Goal: Information Seeking & Learning: Find specific fact

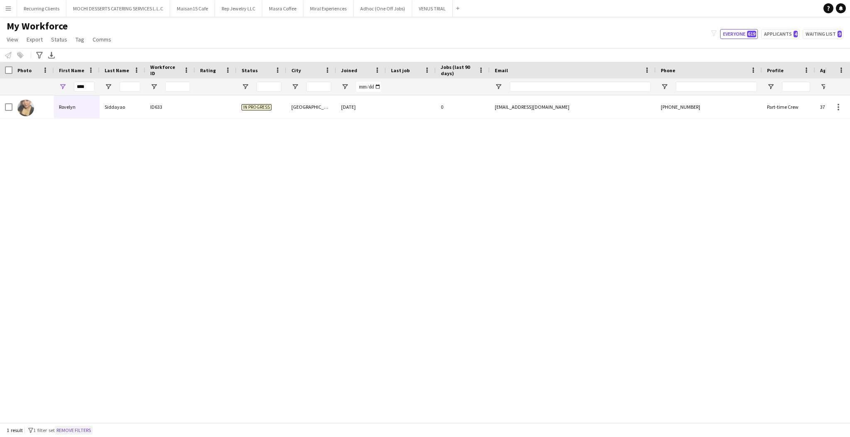
click at [93, 427] on button "Remove filters" at bounding box center [74, 430] width 38 height 9
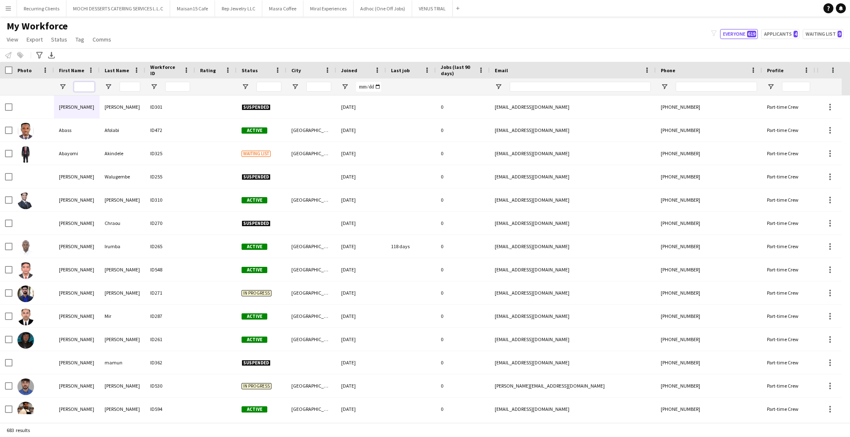
drag, startPoint x: 88, startPoint y: 88, endPoint x: 102, endPoint y: 92, distance: 14.3
click at [88, 88] on input "First Name Filter Input" at bounding box center [84, 87] width 21 height 10
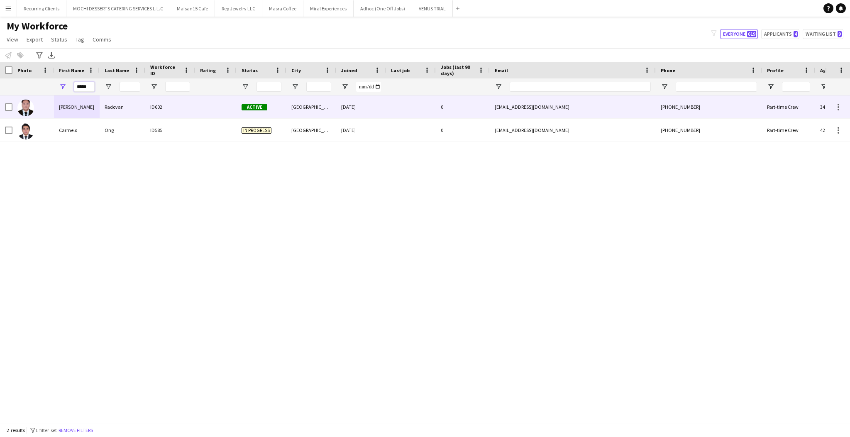
type input "*****"
click at [607, 98] on div "[EMAIL_ADDRESS][DOMAIN_NAME]" at bounding box center [573, 106] width 166 height 23
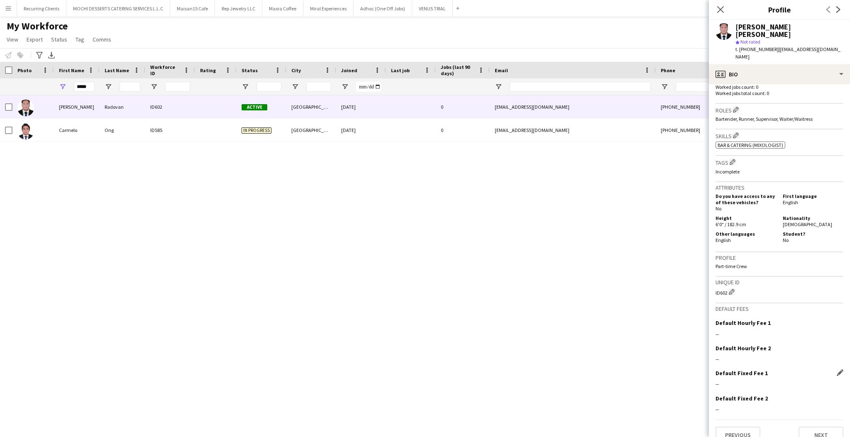
scroll to position [234, 0]
click at [734, 426] on button "Previous" at bounding box center [737, 434] width 45 height 17
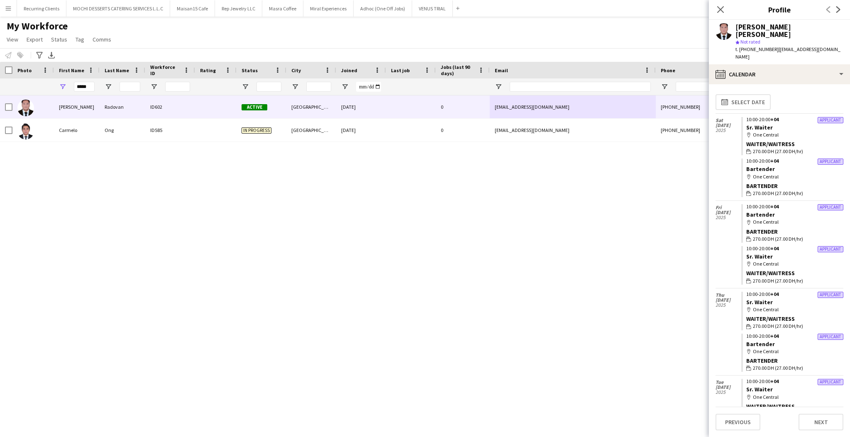
click at [759, 218] on div "map-marker One Central" at bounding box center [794, 221] width 97 height 7
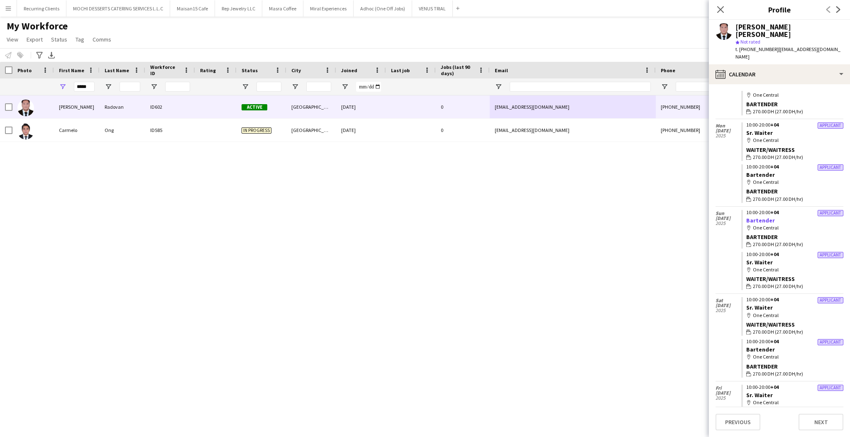
scroll to position [0, 0]
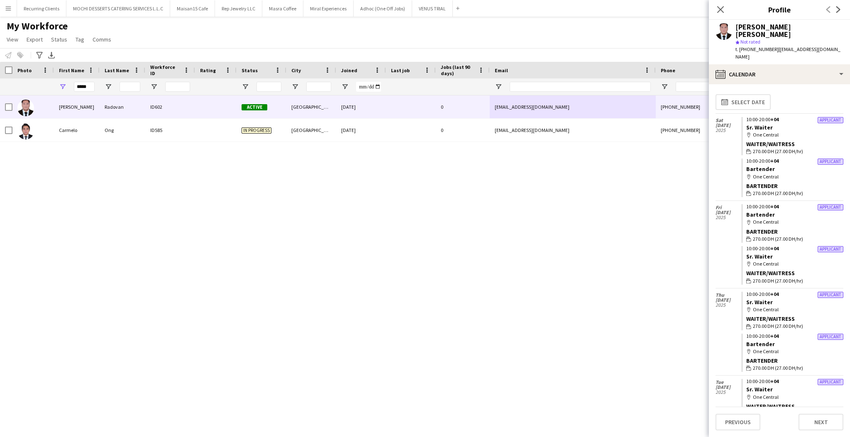
click at [397, 188] on div "[PERSON_NAME] [PERSON_NAME] ID602 Active [GEOGRAPHIC_DATA] [DATE] 0 [EMAIL_ADDR…" at bounding box center [412, 254] width 825 height 319
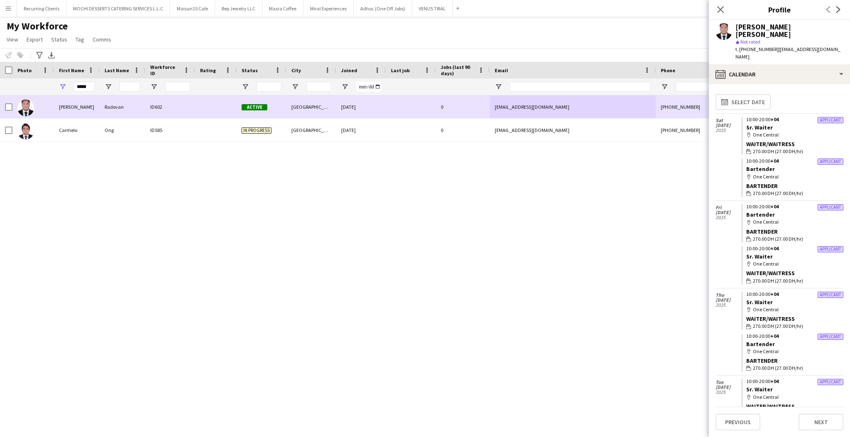
click at [29, 108] on img at bounding box center [25, 108] width 17 height 17
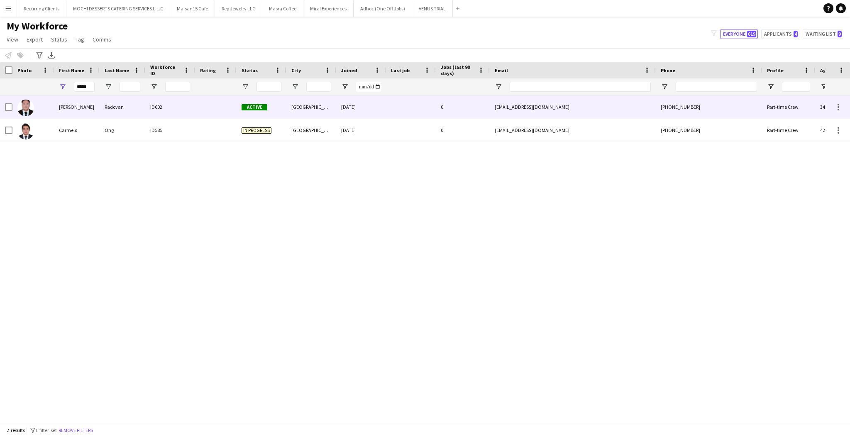
click at [29, 108] on img at bounding box center [25, 108] width 17 height 17
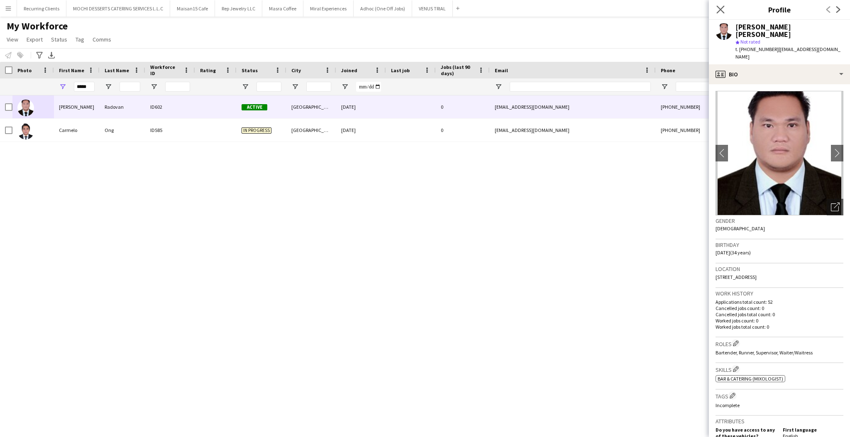
click at [724, 11] on app-icon "Close pop-in" at bounding box center [720, 10] width 12 height 12
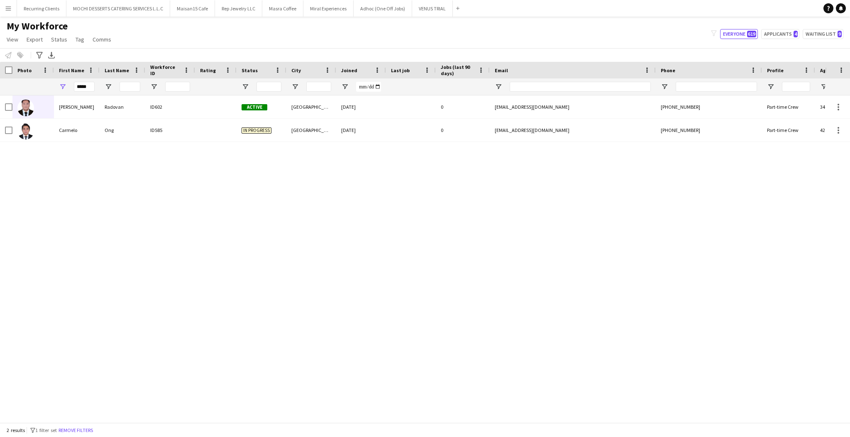
click at [460, 247] on div "[PERSON_NAME] [PERSON_NAME] ID602 Active [GEOGRAPHIC_DATA] [DATE] 0 [EMAIL_ADDR…" at bounding box center [412, 254] width 825 height 319
